Goal: Task Accomplishment & Management: Use online tool/utility

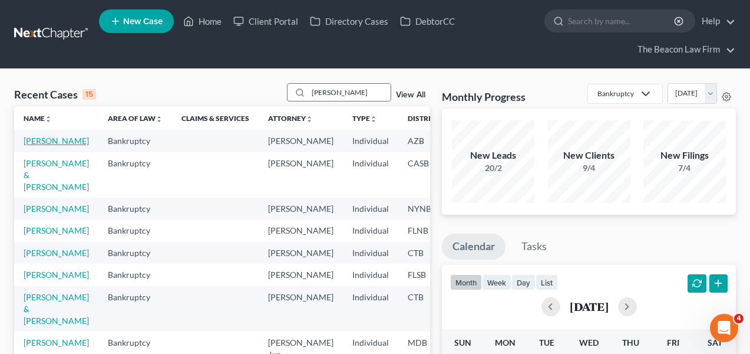
type input "[PERSON_NAME]"
click at [29, 144] on link "[PERSON_NAME]" at bounding box center [56, 141] width 65 height 10
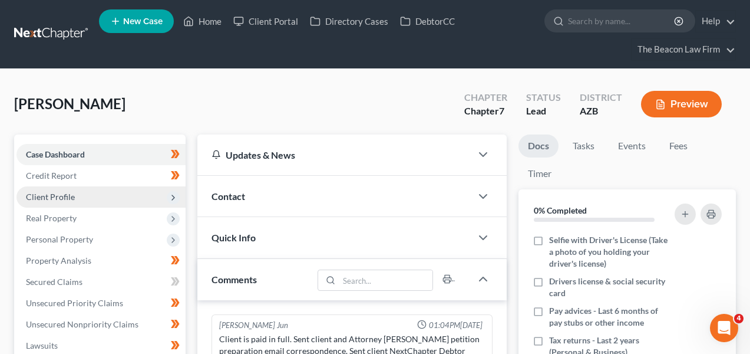
scroll to position [315, 0]
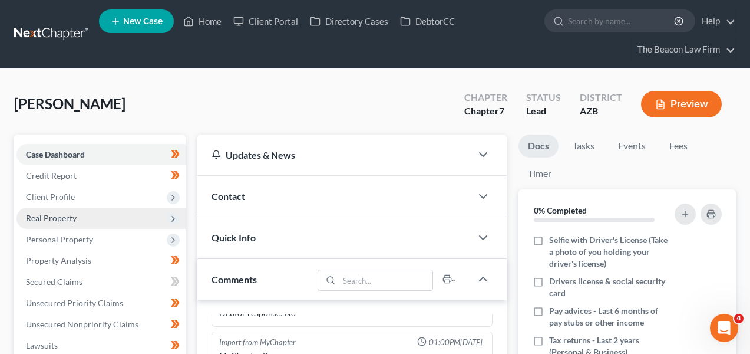
click at [64, 218] on span "Real Property" at bounding box center [51, 218] width 51 height 10
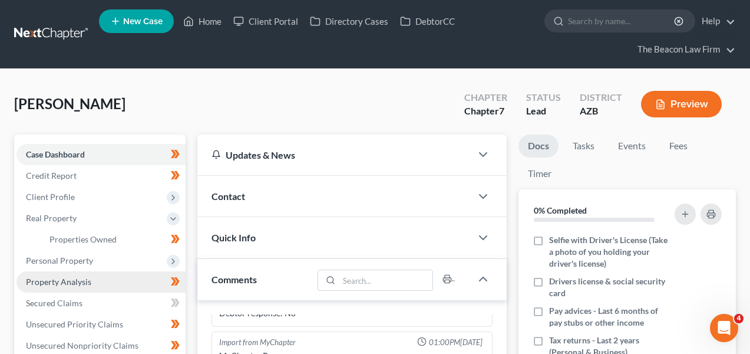
click at [85, 271] on link "Property Analysis" at bounding box center [101, 281] width 169 height 21
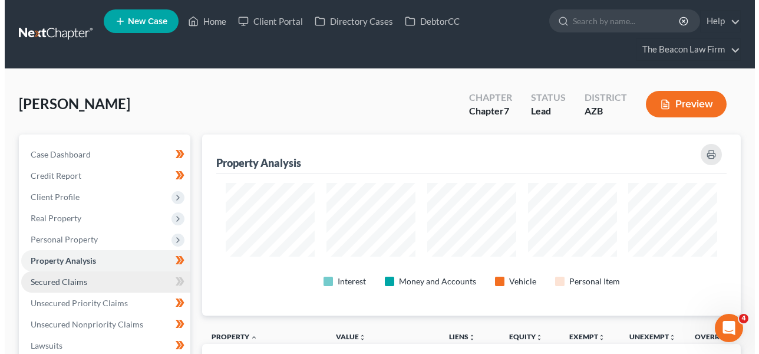
scroll to position [181, 538]
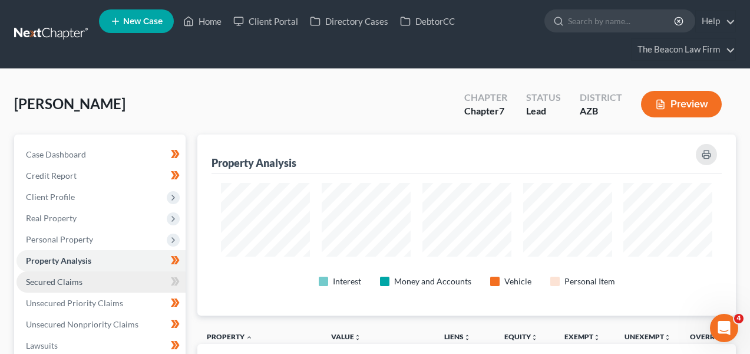
click at [90, 276] on link "Secured Claims" at bounding box center [101, 281] width 169 height 21
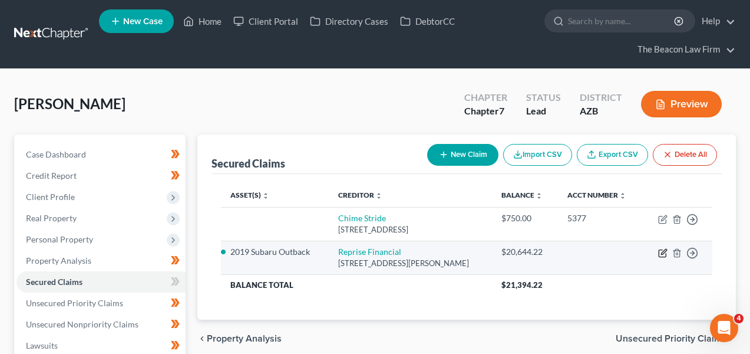
click at [660, 252] on icon "button" at bounding box center [662, 252] width 9 height 9
select select "45"
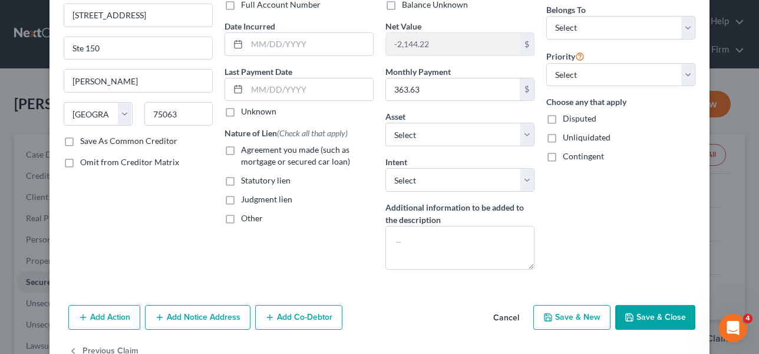
scroll to position [97, 0]
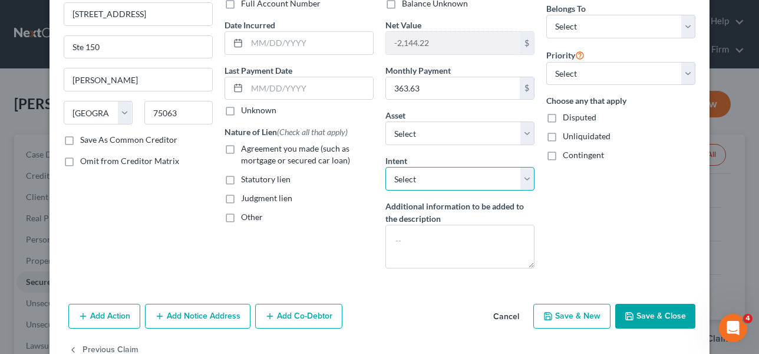
click at [512, 173] on select "Select Surrender Redeem Reaffirm Avoid Other" at bounding box center [459, 179] width 149 height 24
select select "2"
click at [627, 306] on button "Save & Close" at bounding box center [655, 316] width 80 height 25
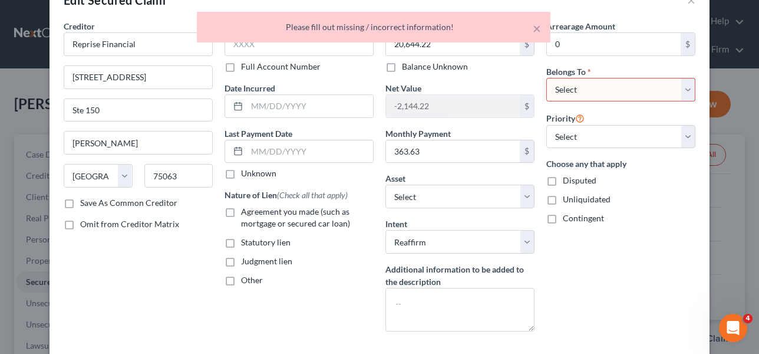
scroll to position [32, 0]
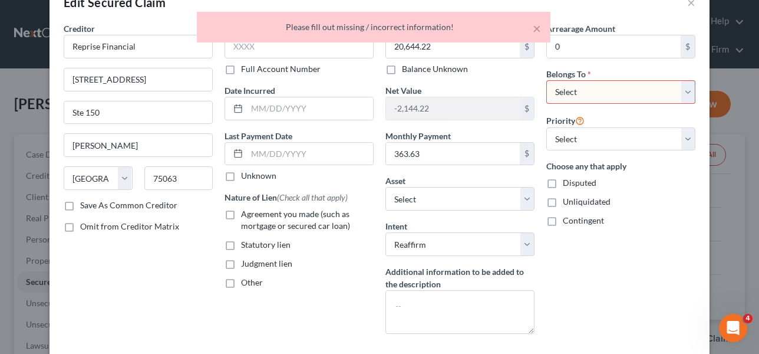
click at [603, 89] on select "Select Debtor 1 Only Debtor 2 Only Debtor 1 And Debtor 2 Only At Least One Of T…" at bounding box center [620, 92] width 149 height 24
select select "0"
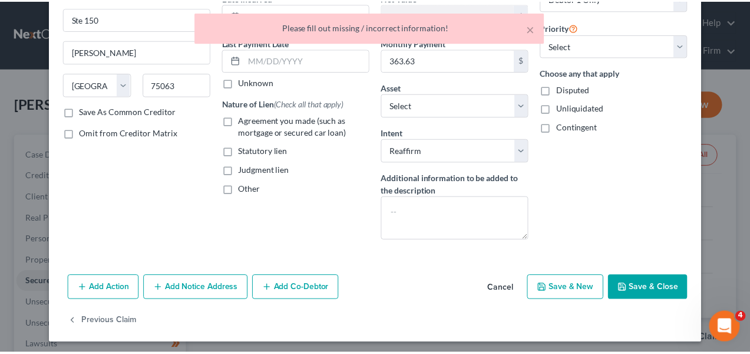
scroll to position [129, 0]
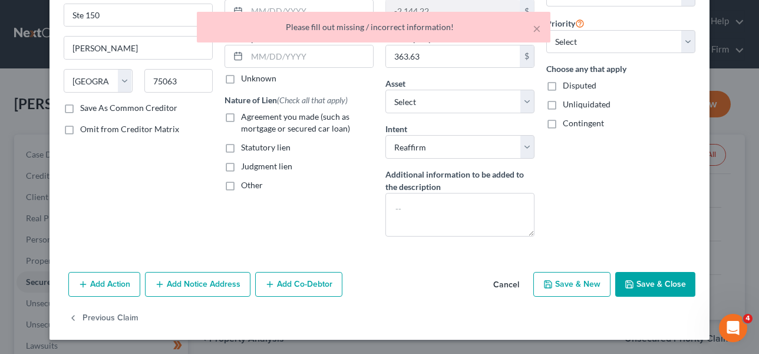
click at [642, 281] on button "Save & Close" at bounding box center [655, 284] width 80 height 25
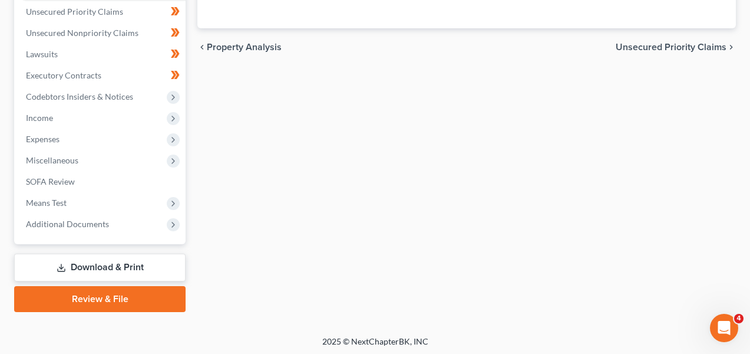
scroll to position [293, 0]
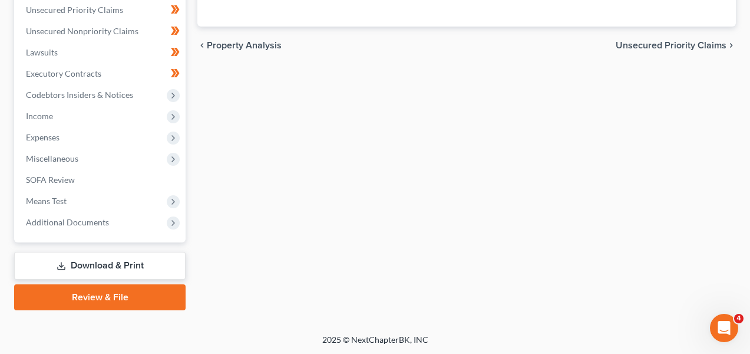
click at [68, 263] on link "Download & Print" at bounding box center [100, 266] width 172 height 28
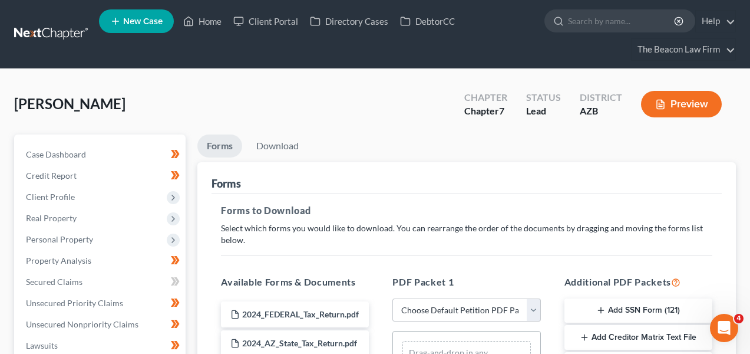
drag, startPoint x: 447, startPoint y: 289, endPoint x: 444, endPoint y: 295, distance: 6.9
click at [441, 303] on select "Choose Default Petition PDF Packet Complete Bankruptcy Petition (all forms and …" at bounding box center [467, 310] width 148 height 24
select select "0"
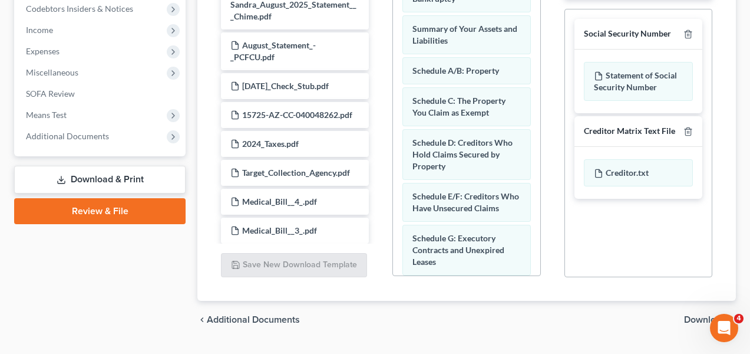
click at [688, 318] on span "Download" at bounding box center [705, 319] width 42 height 9
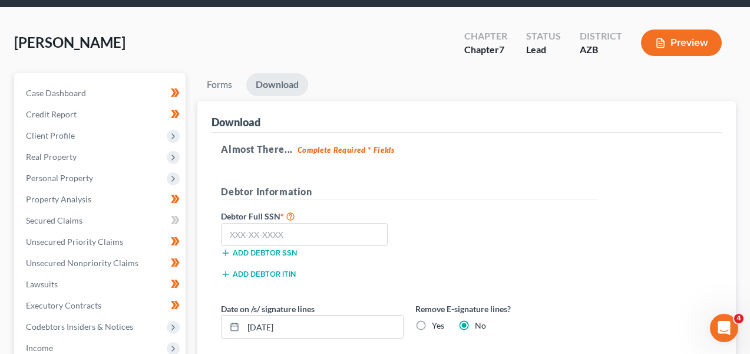
scroll to position [60, 0]
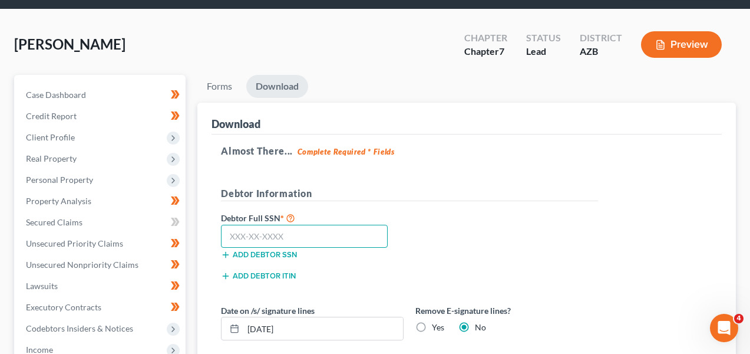
click at [255, 228] on input "text" at bounding box center [304, 237] width 167 height 24
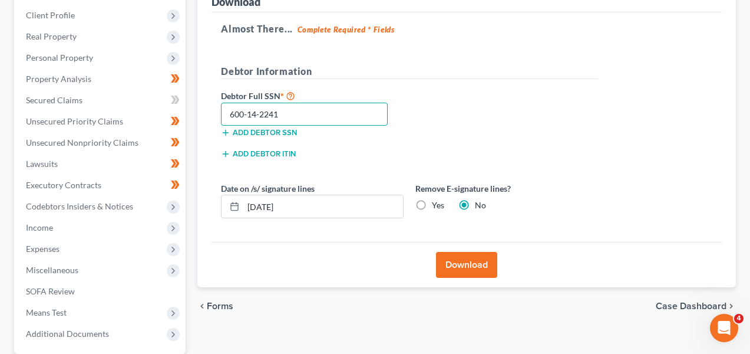
scroll to position [193, 0]
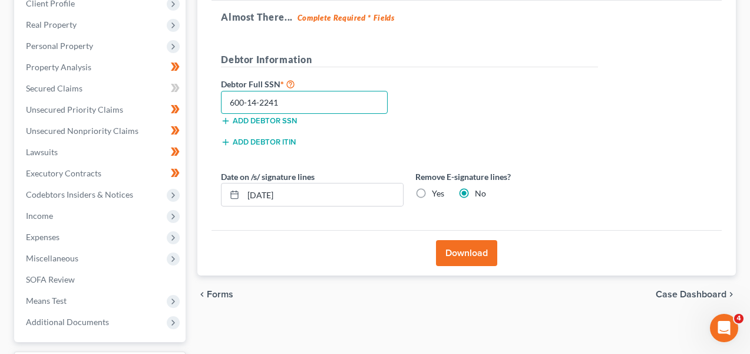
type input "600-14-2241"
click at [483, 250] on button "Download" at bounding box center [466, 253] width 61 height 26
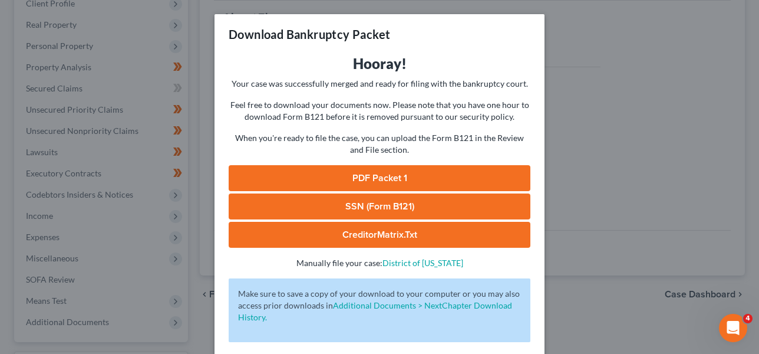
click at [475, 169] on link "PDF Packet 1" at bounding box center [380, 178] width 302 height 26
click at [660, 76] on div "Download Bankruptcy Packet Hooray! Your case was successfully merged and ready …" at bounding box center [379, 177] width 759 height 354
